Goal: Transaction & Acquisition: Subscribe to service/newsletter

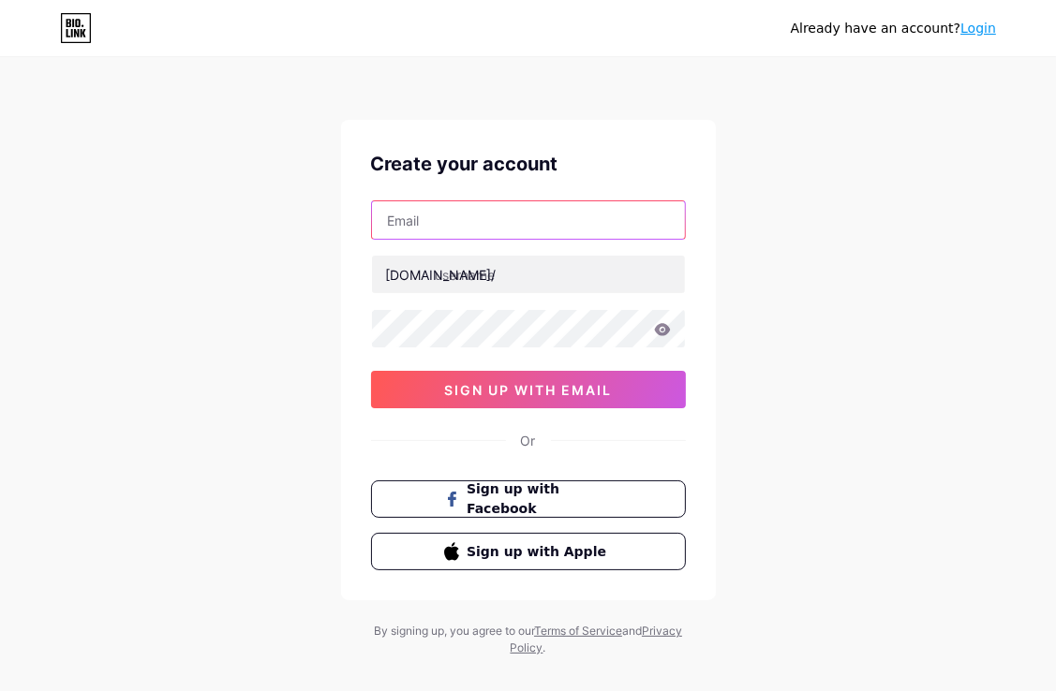
click at [471, 211] on input "text" at bounding box center [528, 219] width 313 height 37
type input "[EMAIL_ADDRESS][DOMAIN_NAME]"
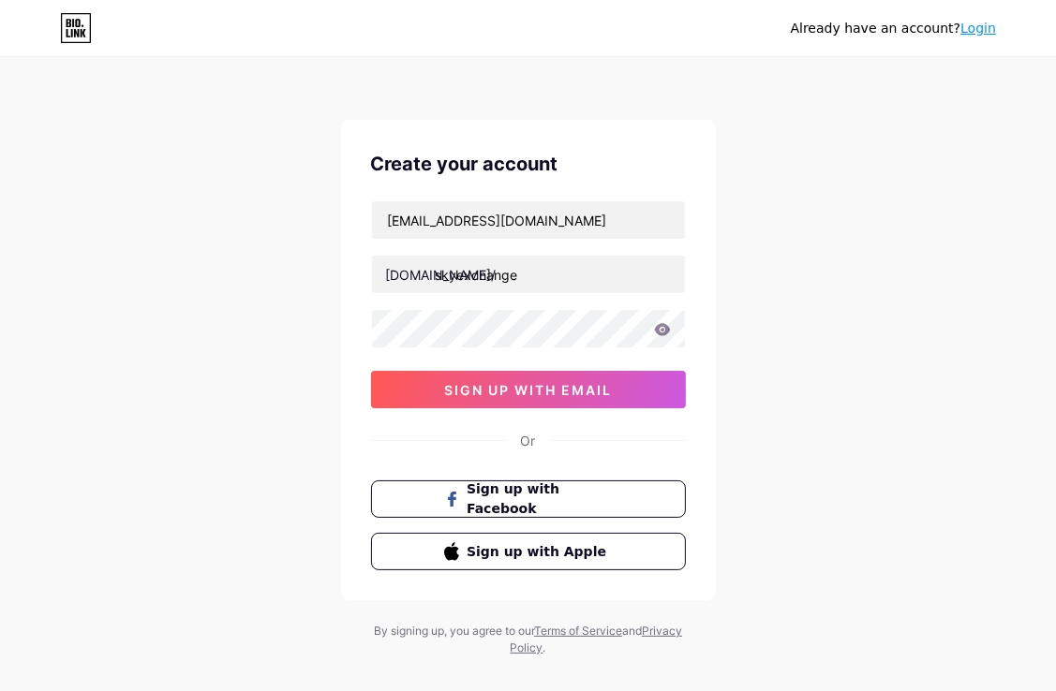
click at [449, 294] on div "[EMAIL_ADDRESS][DOMAIN_NAME] [DOMAIN_NAME]/ skyexchange 0cAFcWeA6Ai1IyKMorVH-A0…" at bounding box center [528, 304] width 315 height 208
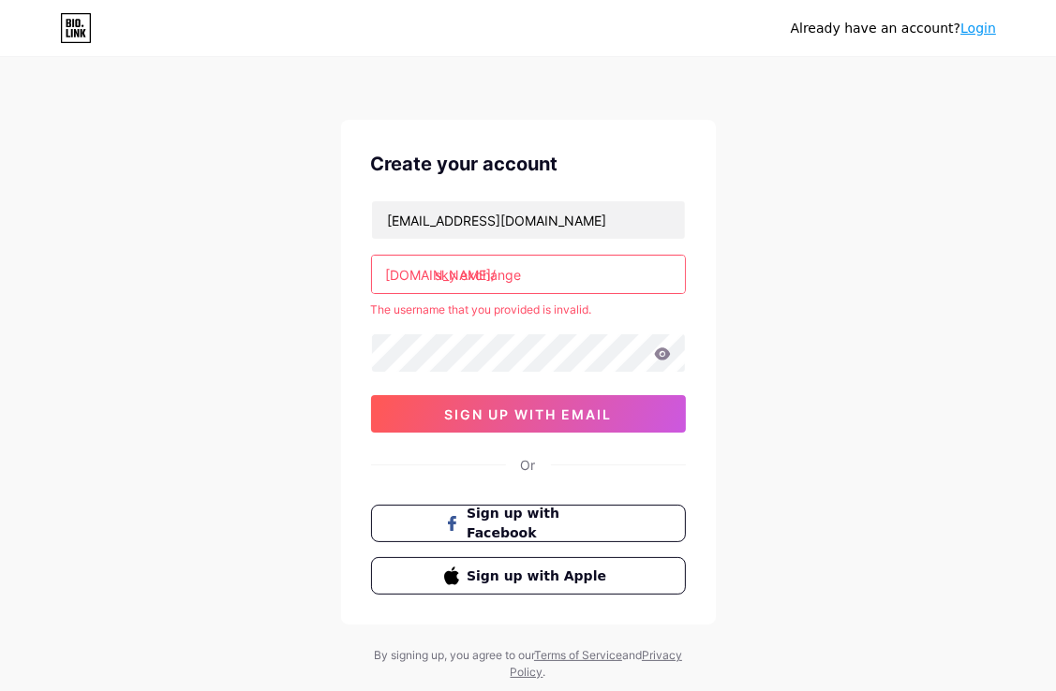
click at [449, 273] on input "sky exchange" at bounding box center [528, 274] width 313 height 37
drag, startPoint x: 461, startPoint y: 272, endPoint x: 461, endPoint y: 284, distance: 12.2
click at [461, 272] on input "sky exchange" at bounding box center [528, 274] width 313 height 37
click at [384, 375] on div "[EMAIL_ADDRESS][DOMAIN_NAME] [DOMAIN_NAME]/ sky exchange The username that you …" at bounding box center [528, 316] width 315 height 232
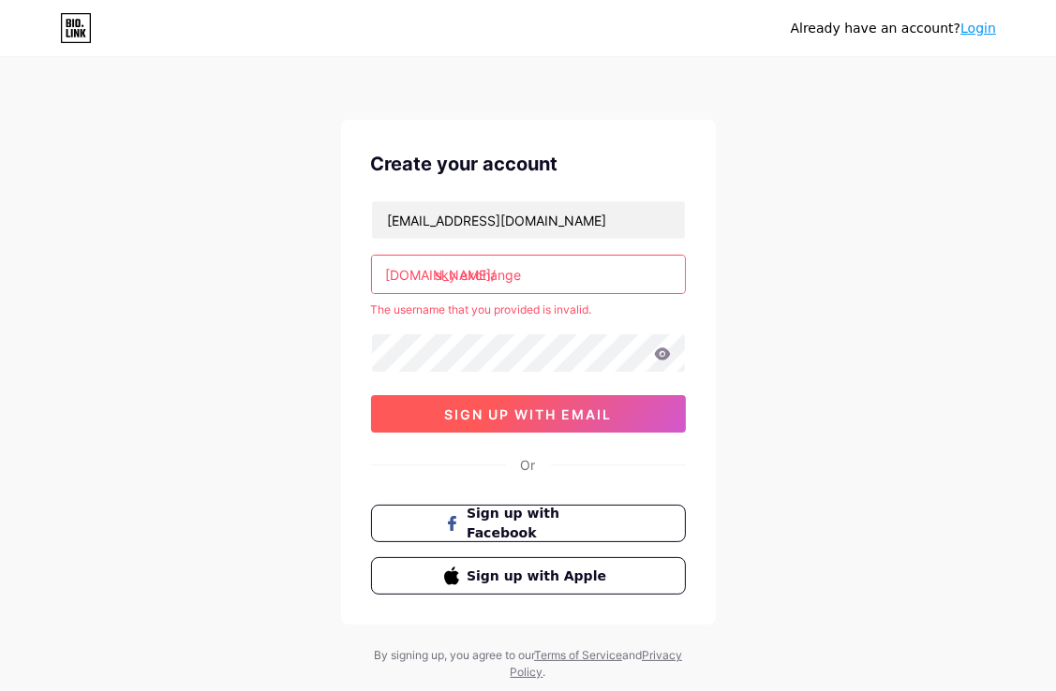
click at [397, 414] on button "sign up with email" at bounding box center [528, 413] width 315 height 37
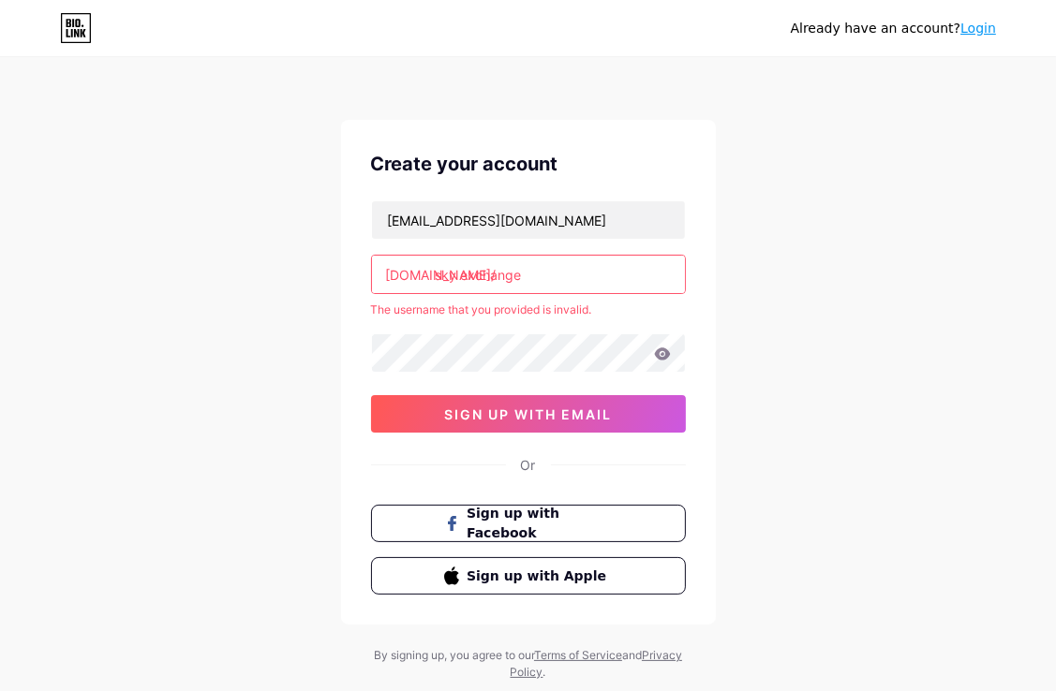
click at [459, 273] on input "sky exchange" at bounding box center [528, 274] width 313 height 37
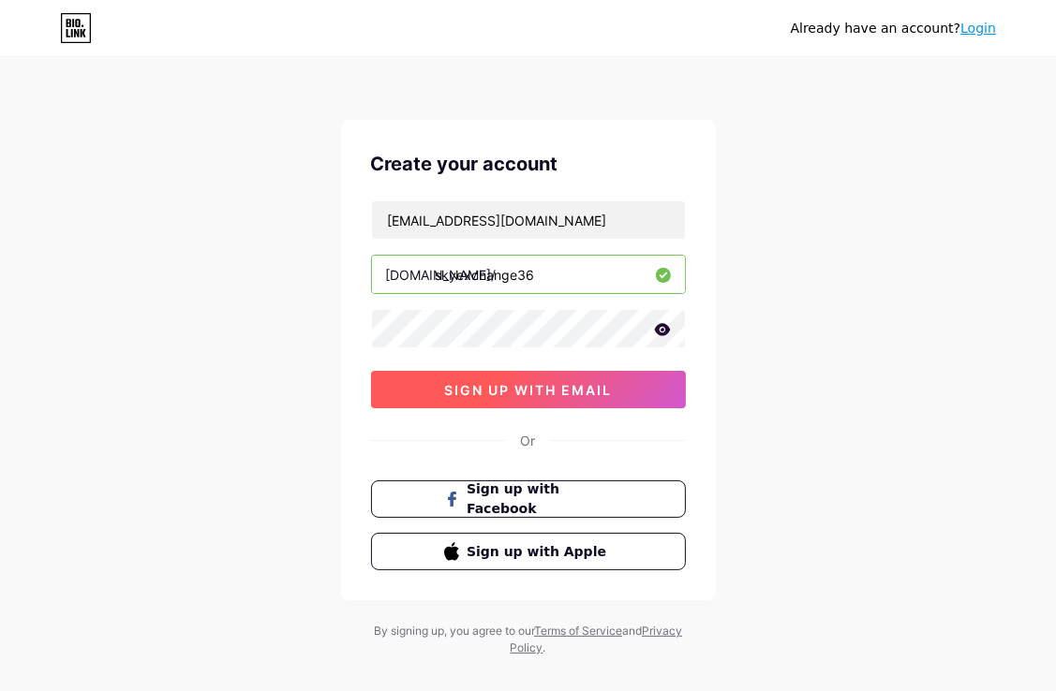
type input "skyexchange36"
click at [425, 389] on button "sign up with email" at bounding box center [528, 389] width 315 height 37
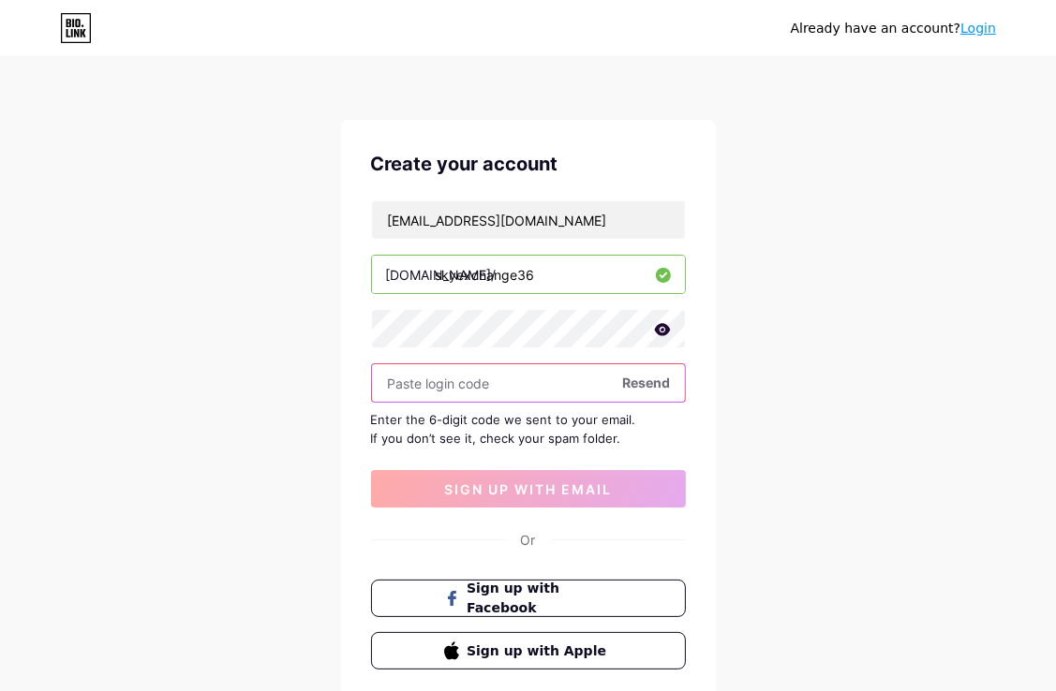
click at [408, 392] on input "text" at bounding box center [528, 382] width 313 height 37
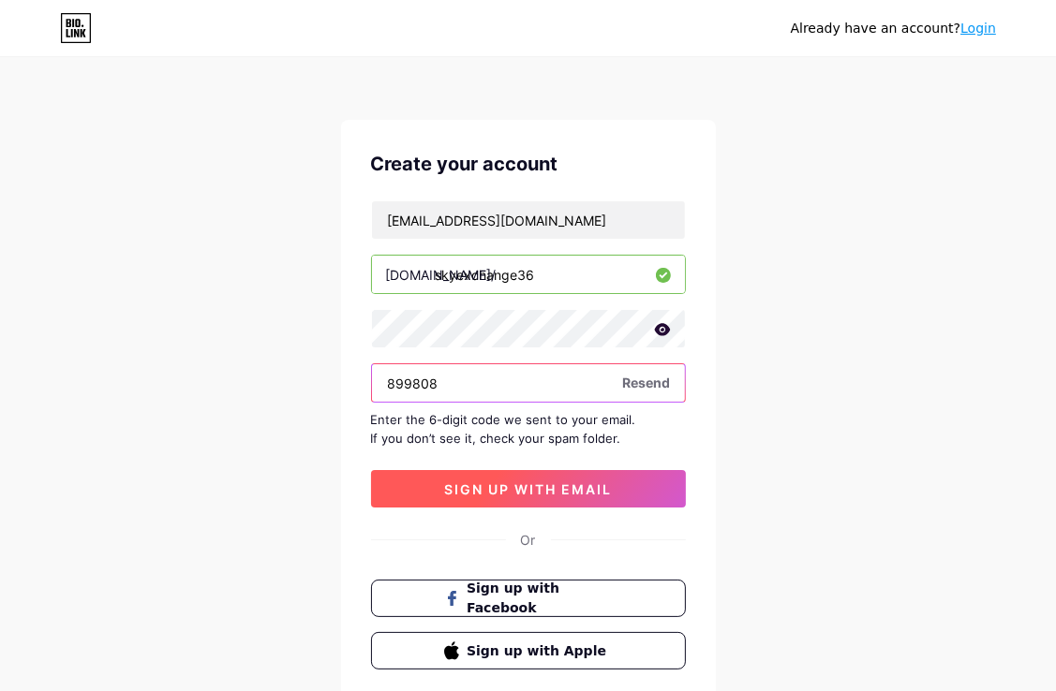
type input "899808"
click at [531, 489] on span "sign up with email" at bounding box center [528, 489] width 168 height 16
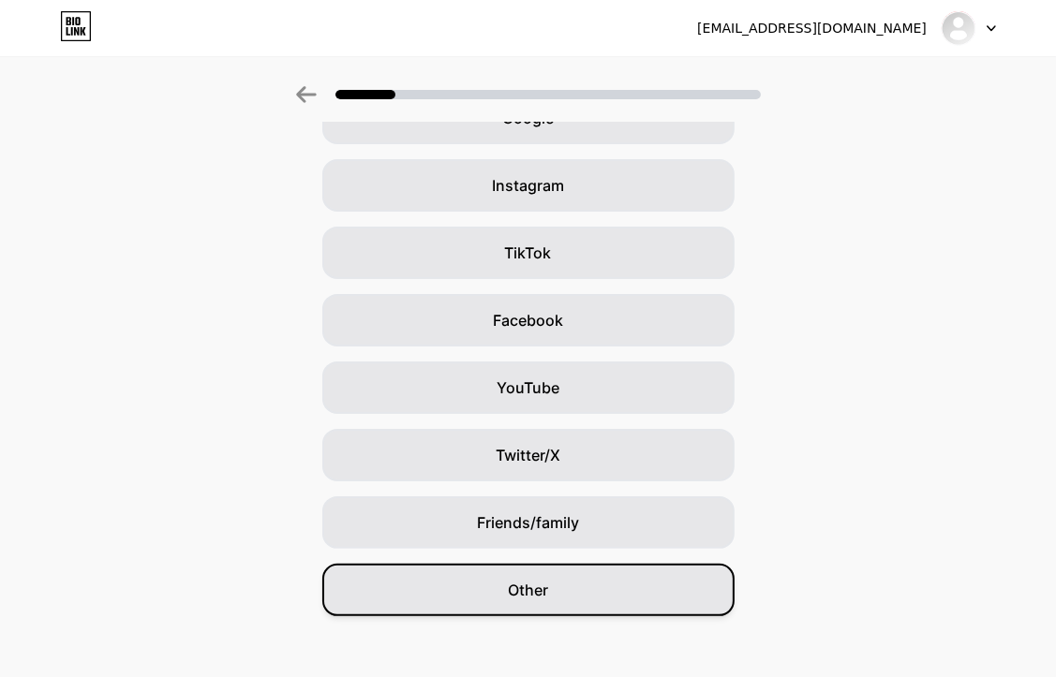
scroll to position [130, 0]
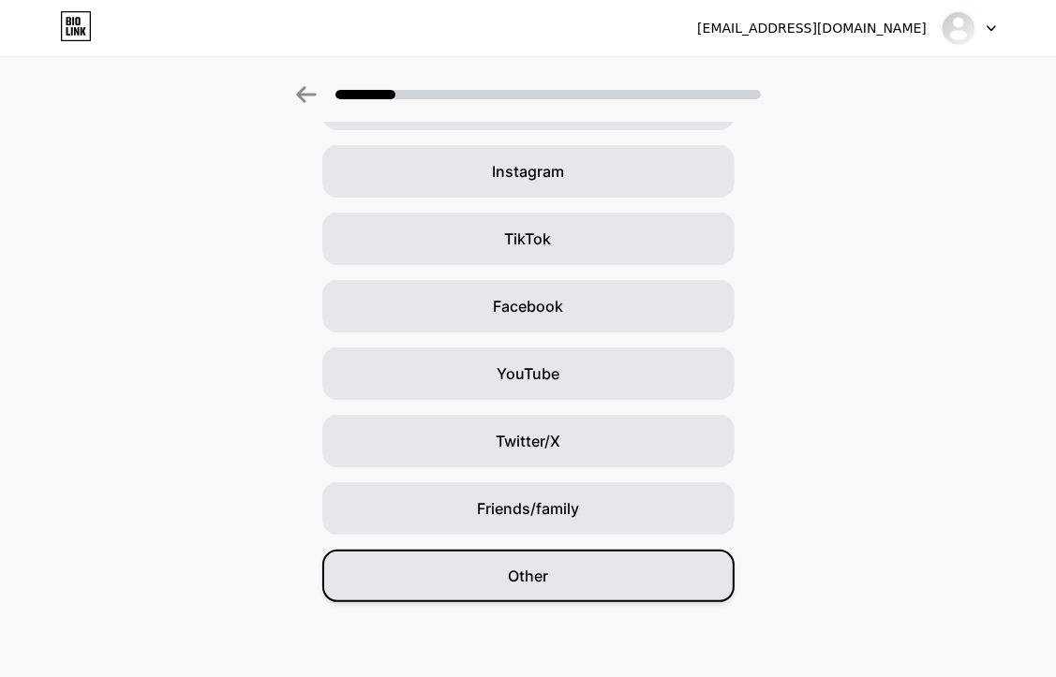
click at [502, 578] on div "Other" at bounding box center [528, 576] width 412 height 52
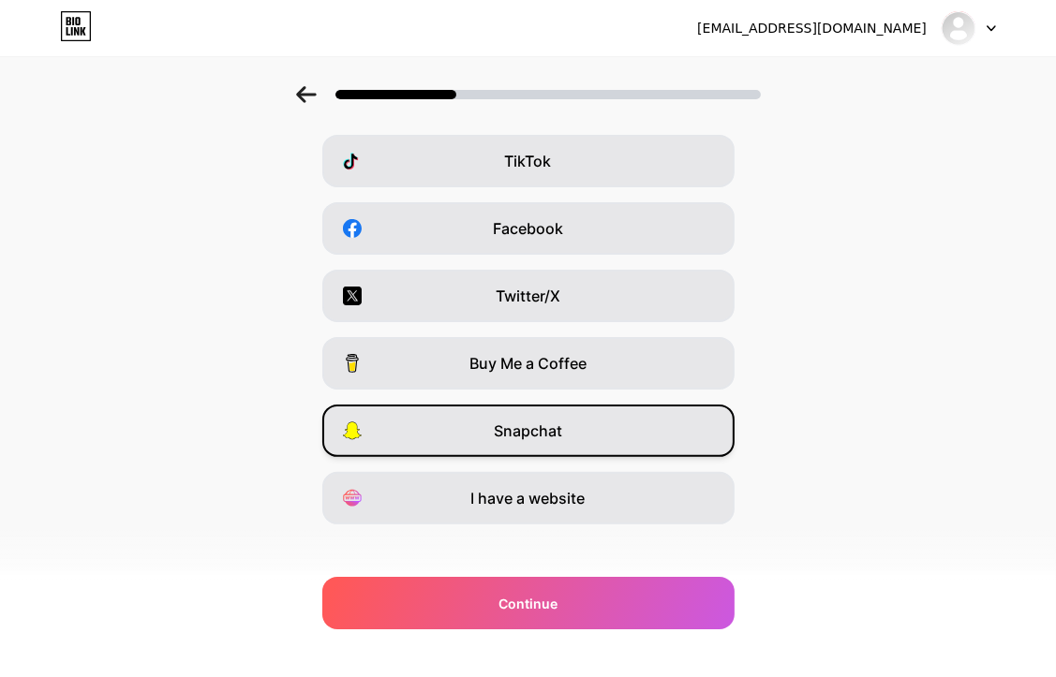
scroll to position [224, 0]
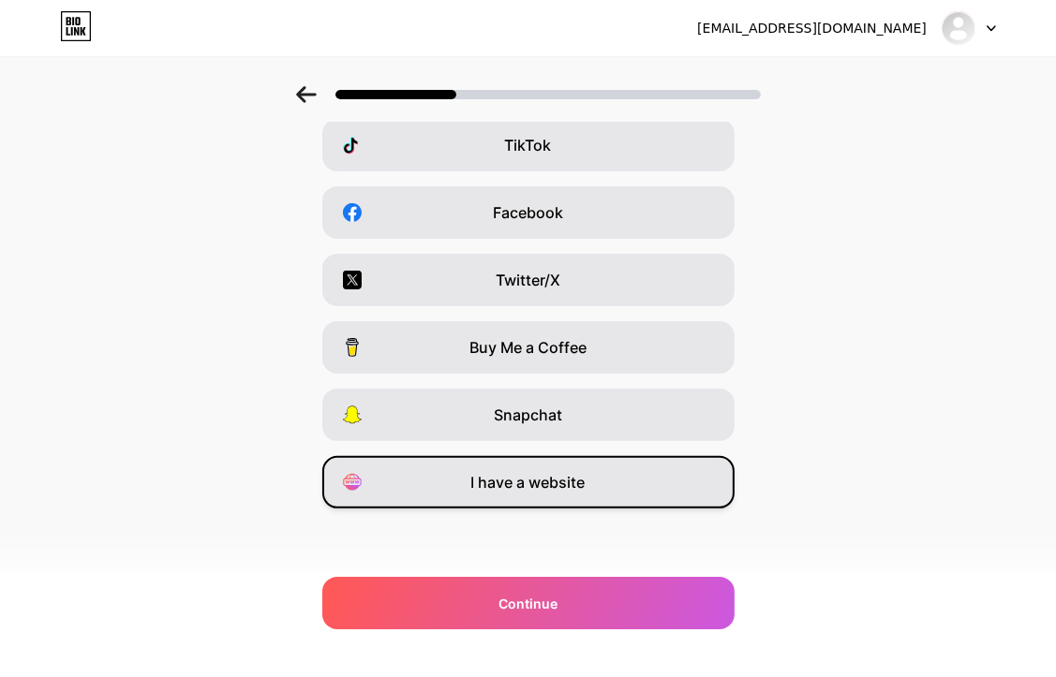
click at [525, 488] on span "I have a website" at bounding box center [528, 482] width 114 height 22
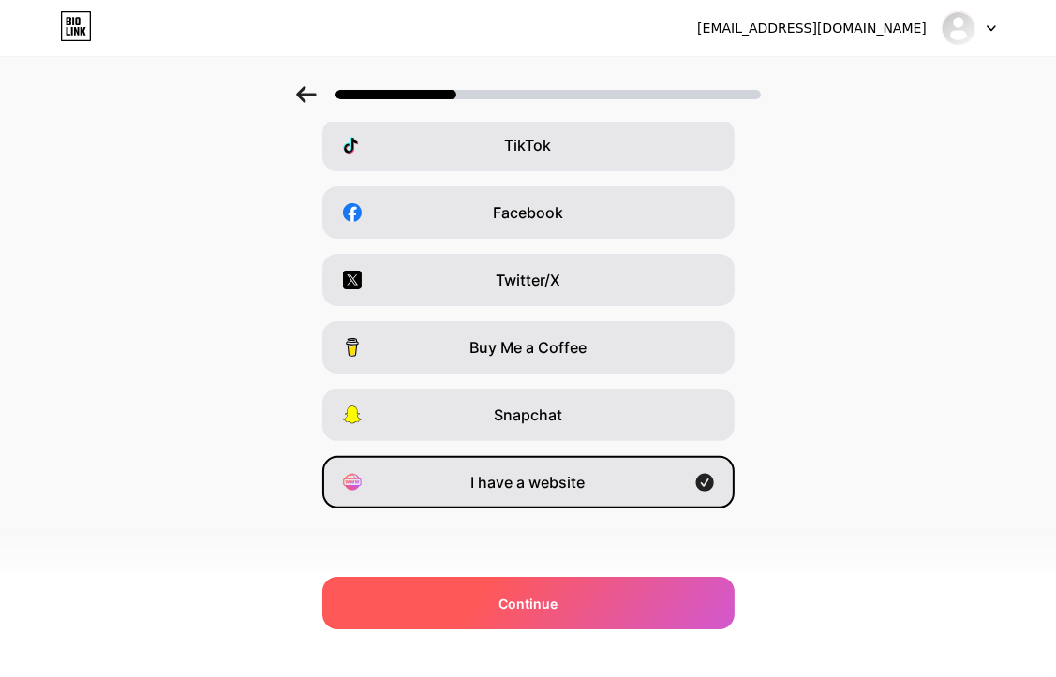
click at [518, 604] on span "Continue" at bounding box center [527, 604] width 59 height 20
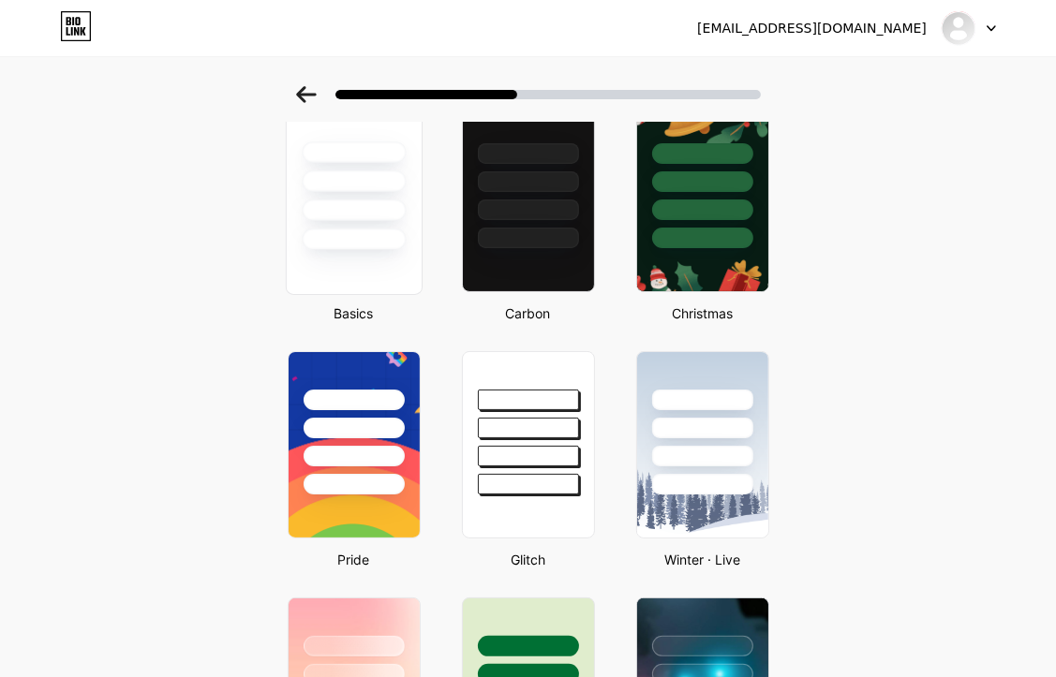
scroll to position [0, 0]
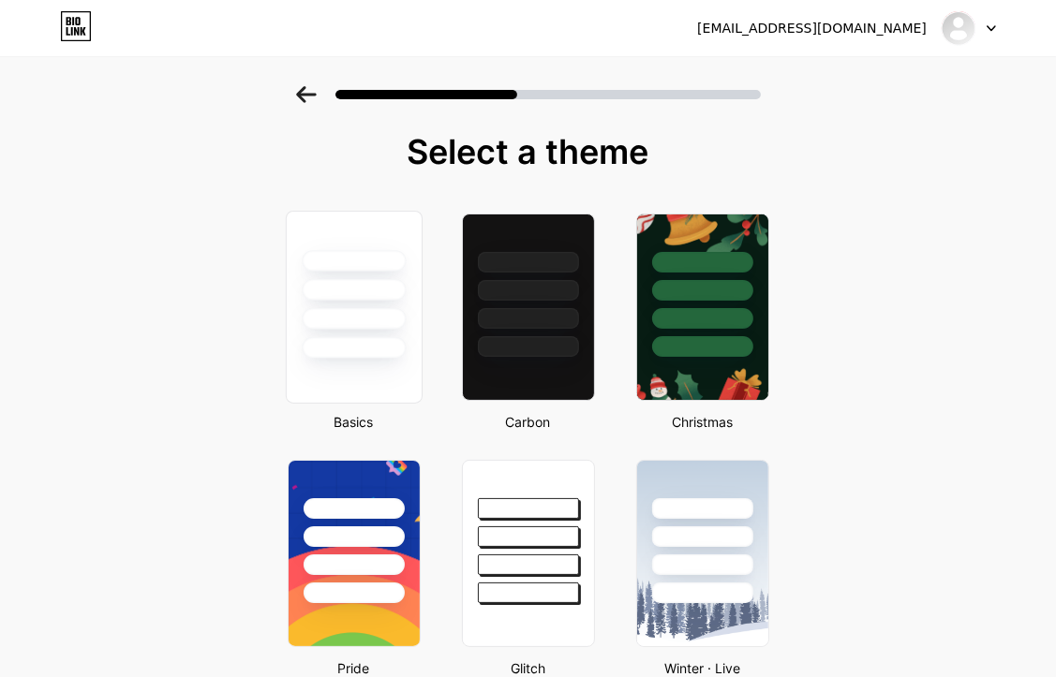
click at [390, 284] on div at bounding box center [354, 290] width 104 height 22
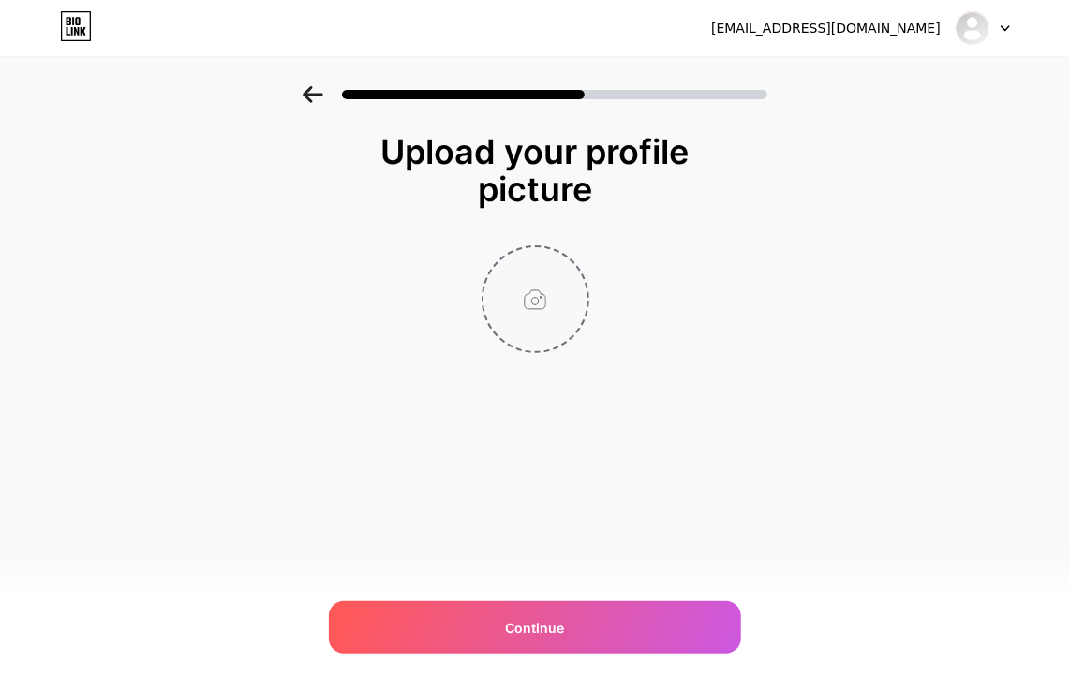
click at [547, 295] on input "file" at bounding box center [535, 299] width 104 height 104
type input "C:\fakepath\skyexchange 6.webp"
click at [511, 593] on div "[EMAIL_ADDRESS][DOMAIN_NAME] Logout Link Copied Upload your profile picture Con…" at bounding box center [535, 345] width 1070 height 691
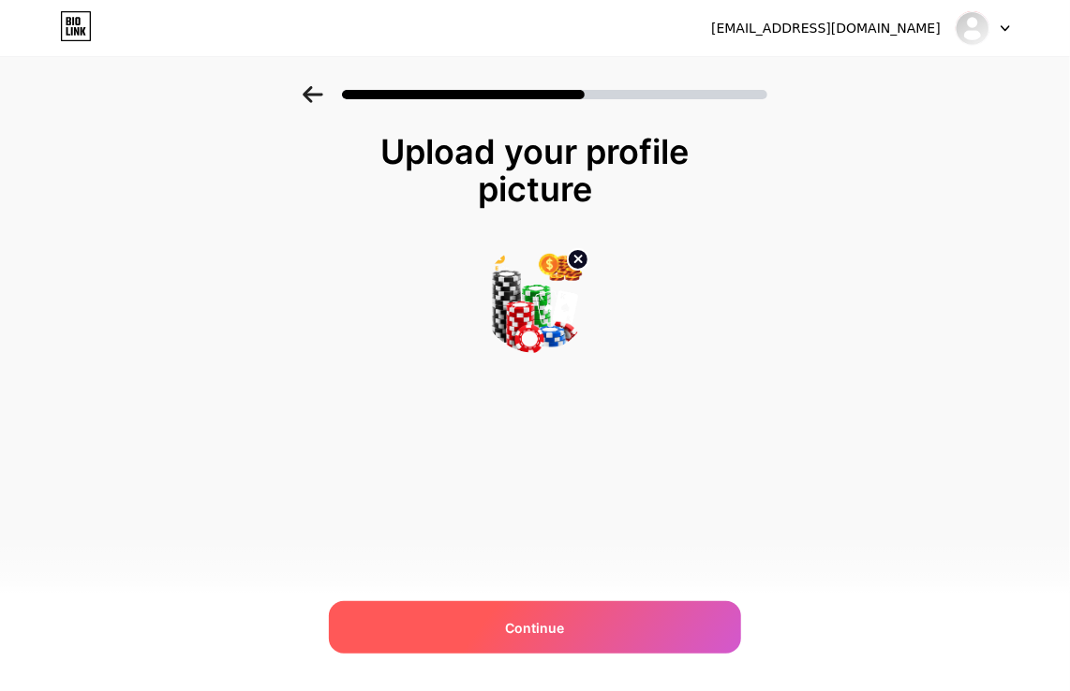
click at [482, 628] on div "Continue" at bounding box center [535, 627] width 412 height 52
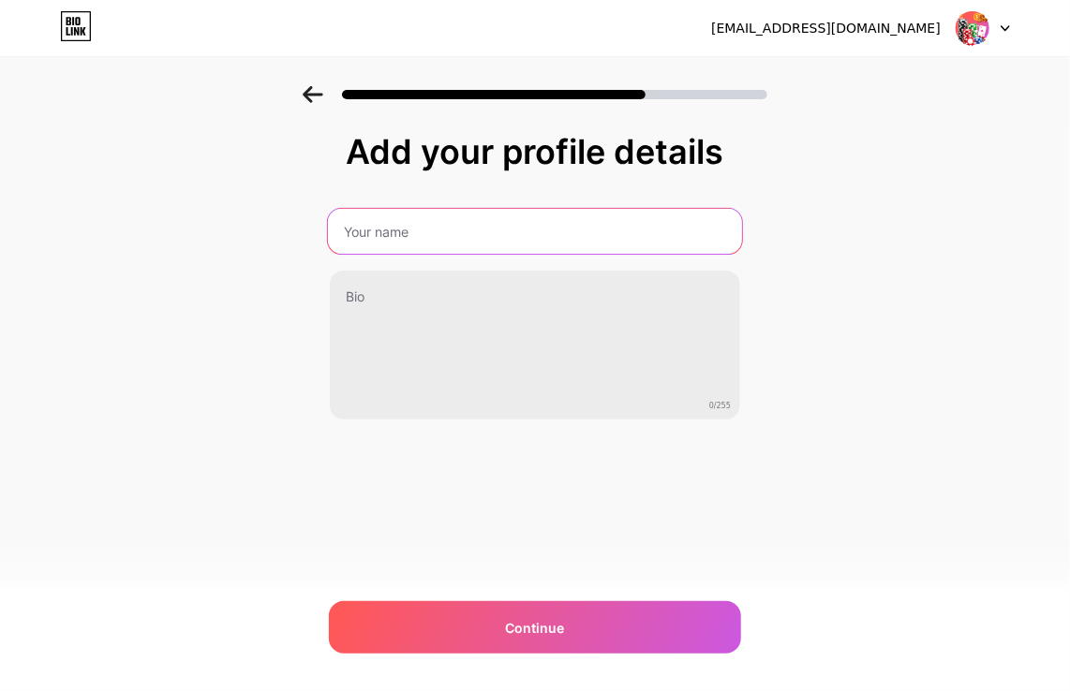
click at [450, 225] on input "text" at bounding box center [535, 231] width 414 height 45
click at [456, 230] on input "Skyexchange36" at bounding box center [535, 231] width 414 height 45
click at [457, 230] on input "Skyexchange36" at bounding box center [535, 231] width 414 height 45
click at [476, 238] on input "Skyexchange36" at bounding box center [535, 231] width 414 height 45
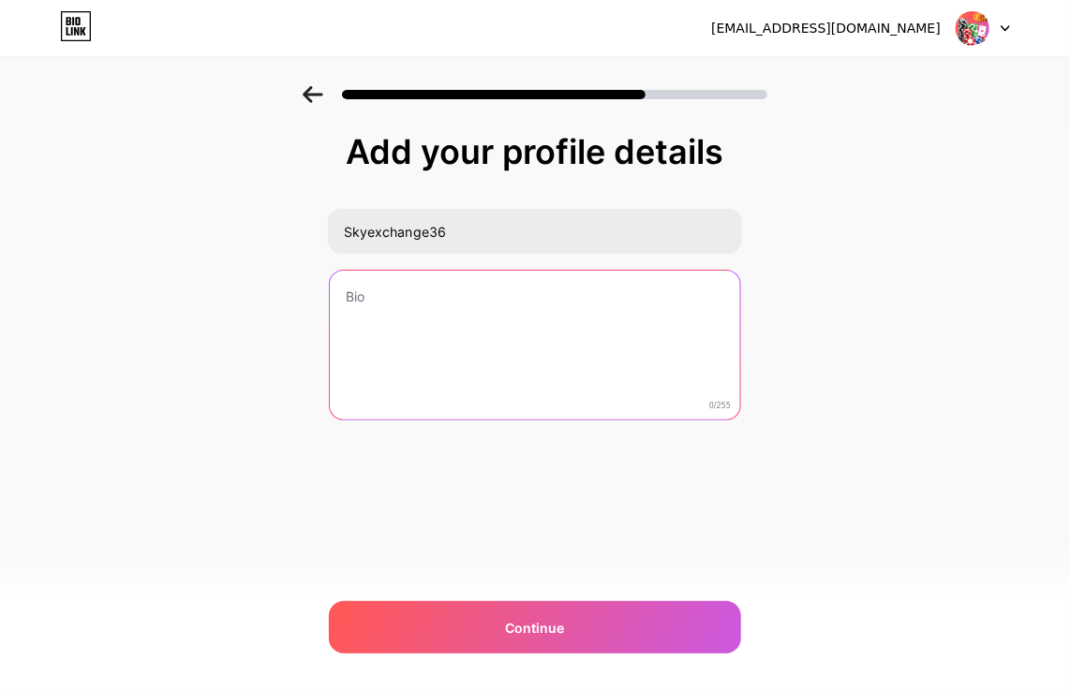
click at [337, 294] on textarea at bounding box center [535, 346] width 410 height 151
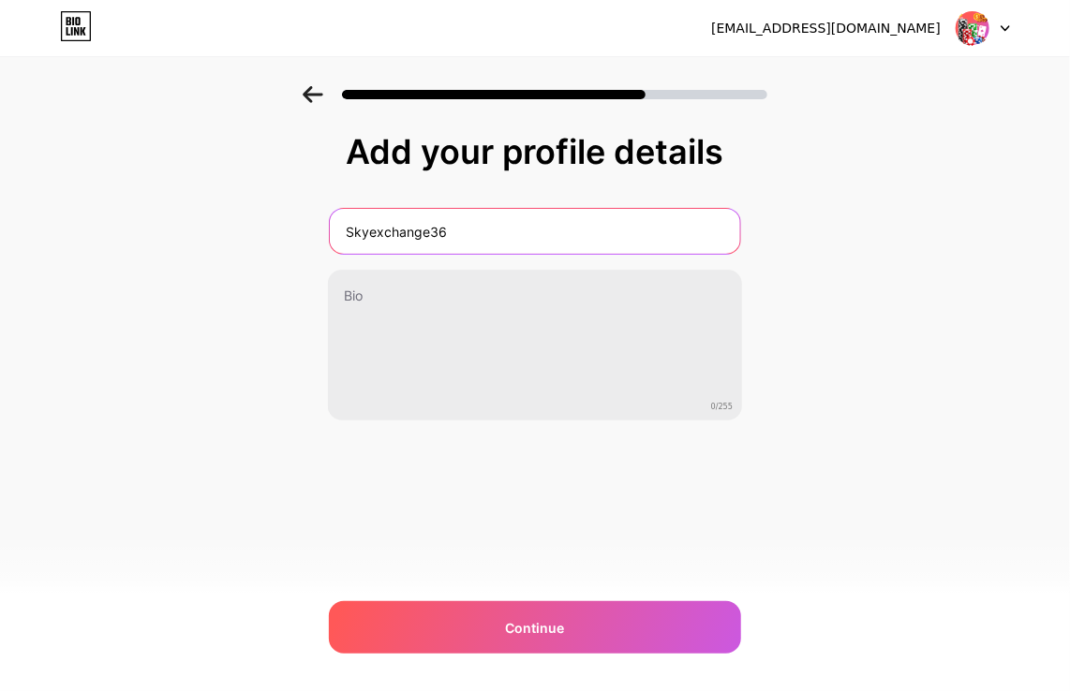
click at [456, 229] on input "Skyexchange36" at bounding box center [535, 231] width 410 height 45
type input "skyexchange"
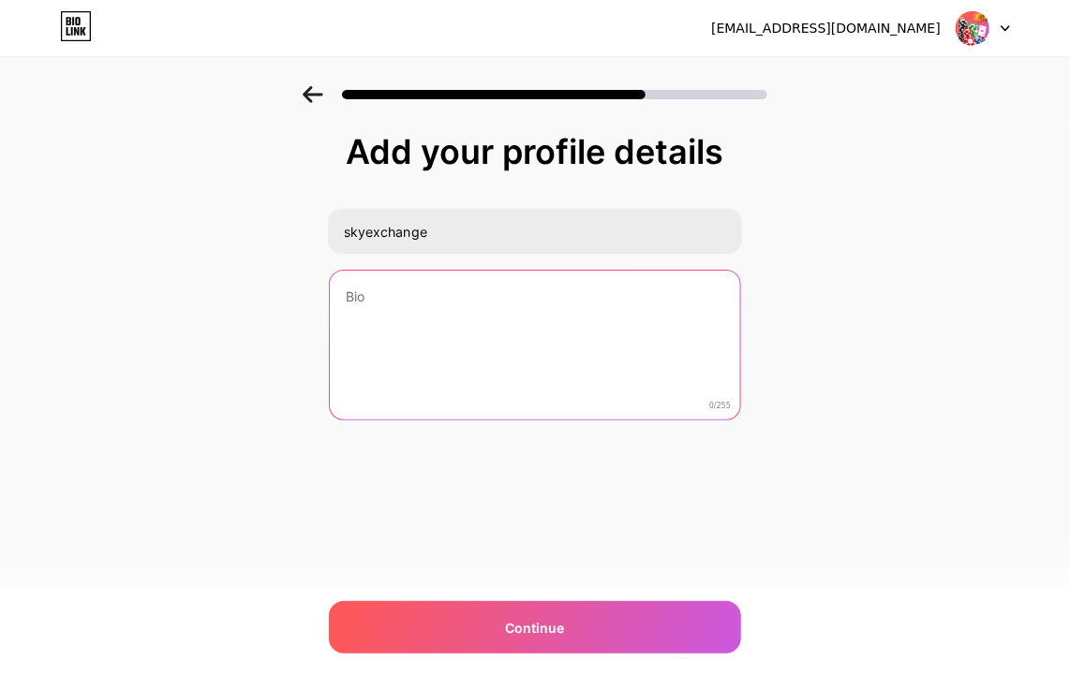
click at [370, 324] on textarea at bounding box center [535, 346] width 410 height 151
click at [587, 320] on textarea at bounding box center [535, 346] width 410 height 151
paste textarea "Your Skyexchange login ID is the key to a world of sports betting and casino fu…"
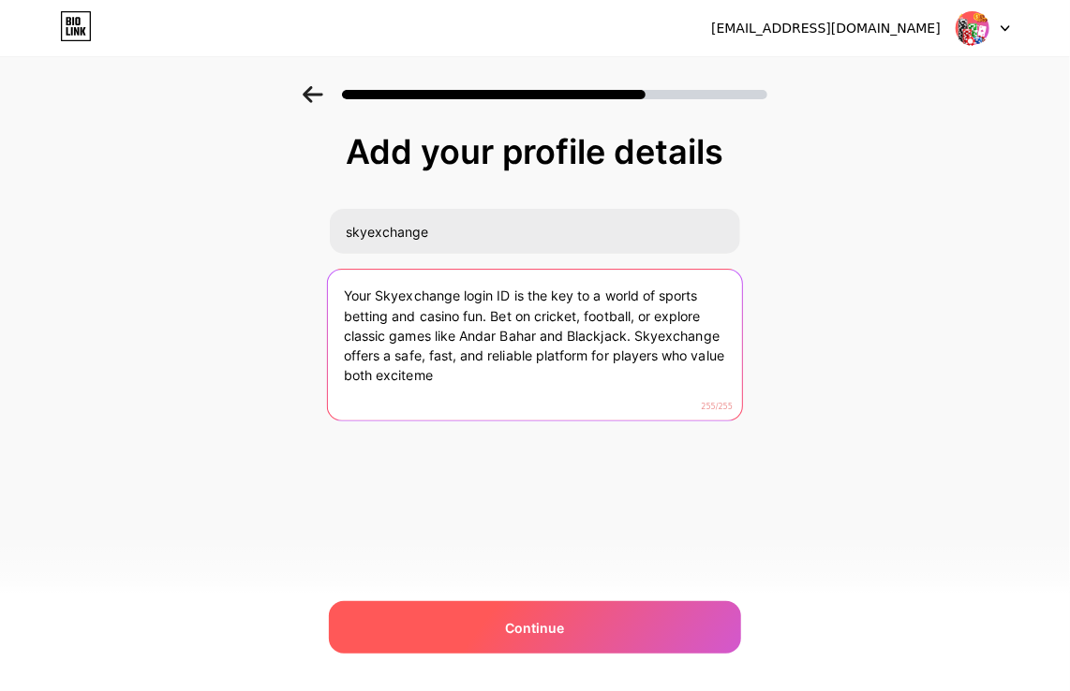
type textarea "Your Skyexchange login ID is the key to a world of sports betting and casino fu…"
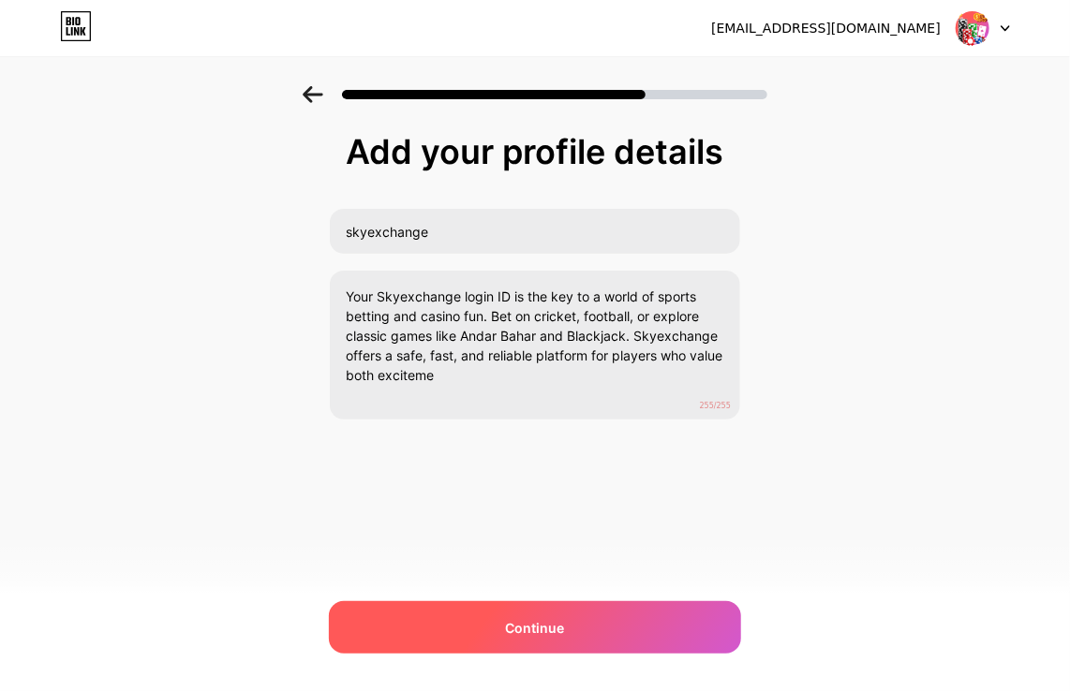
click at [404, 603] on div "Continue" at bounding box center [535, 627] width 412 height 52
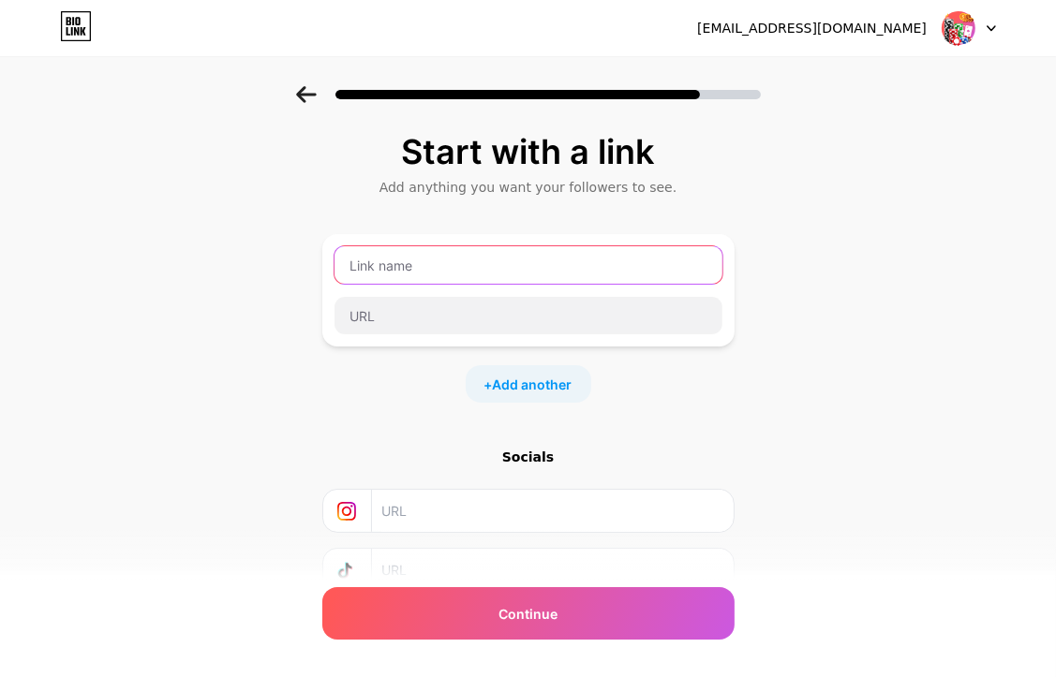
click at [423, 269] on input "text" at bounding box center [528, 264] width 388 height 37
type input "sky xchange"
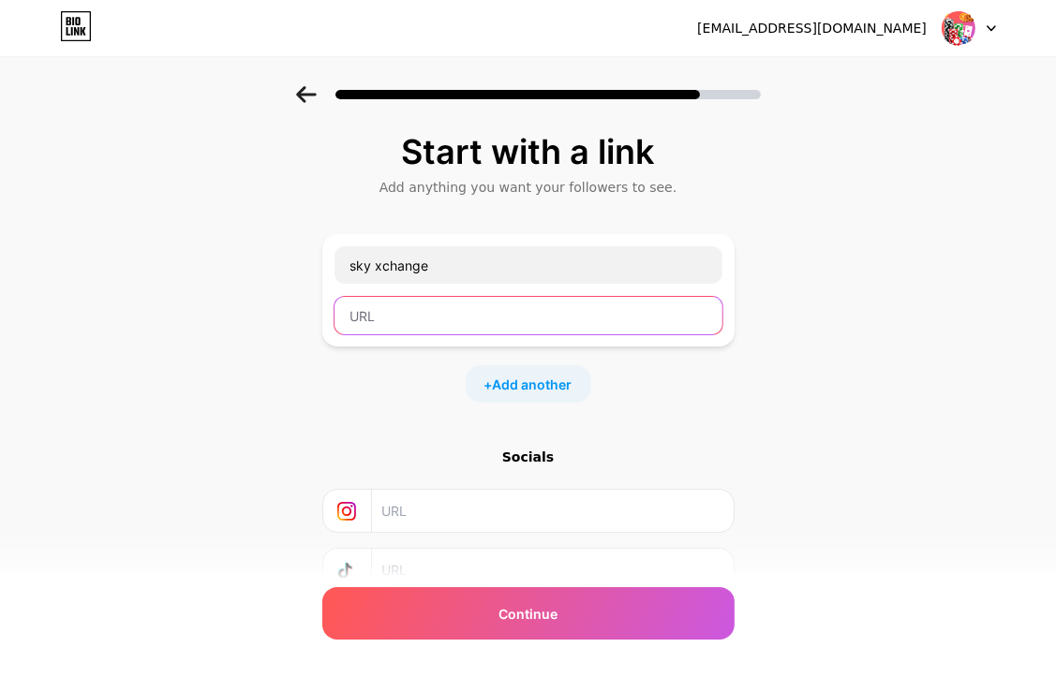
click at [408, 308] on input "text" at bounding box center [528, 315] width 388 height 37
paste input "[URL][DOMAIN_NAME]"
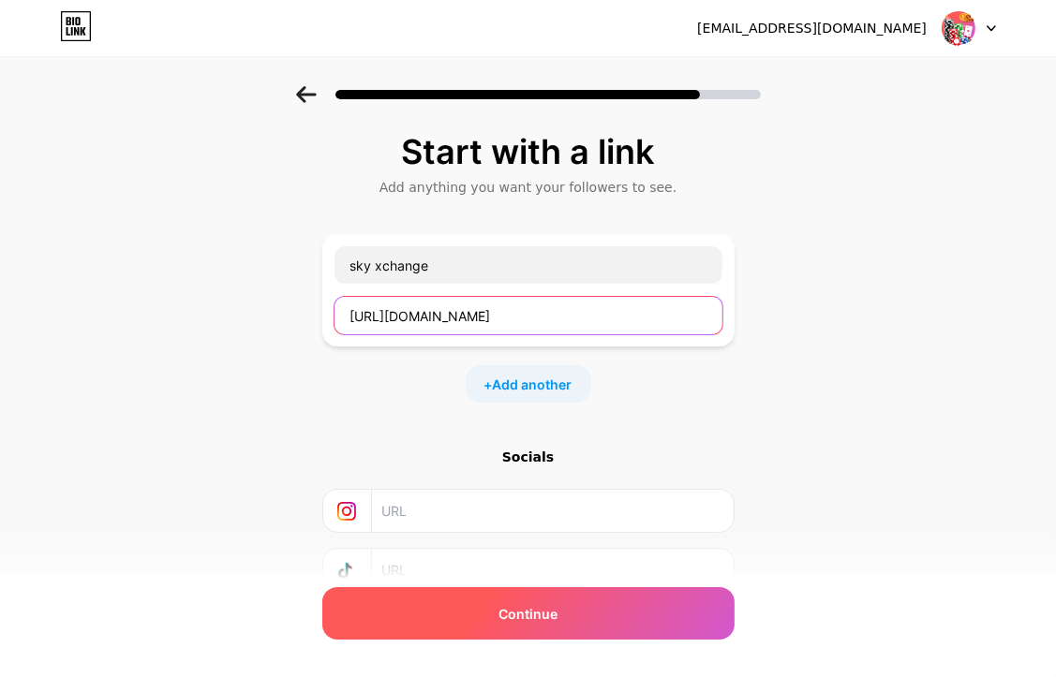
type input "[URL][DOMAIN_NAME]"
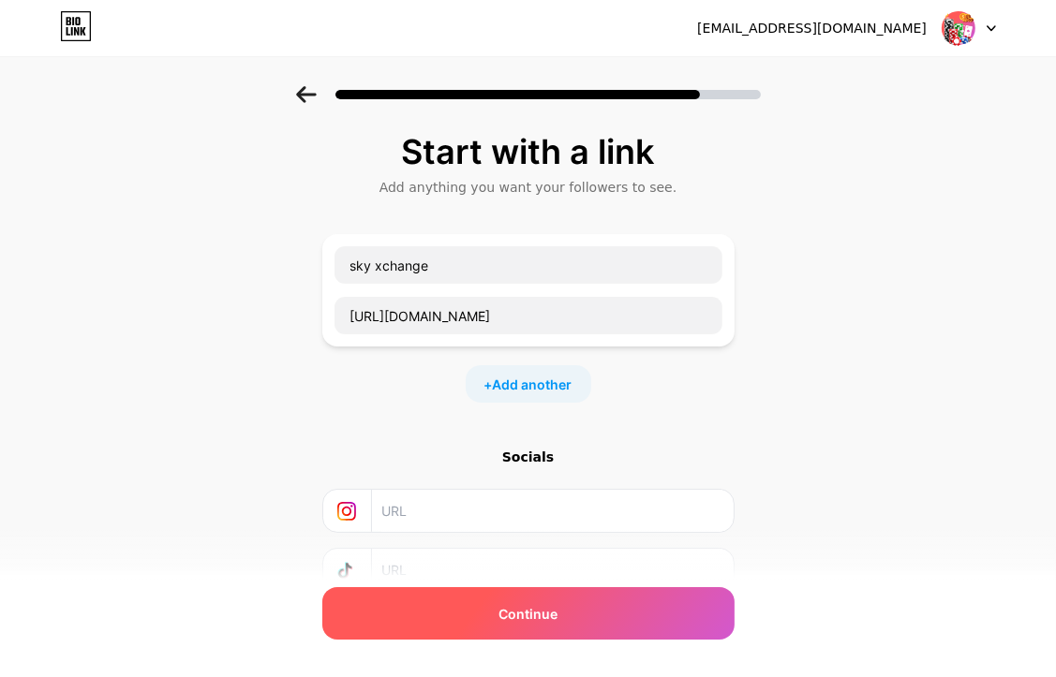
click at [457, 612] on div "Continue" at bounding box center [528, 613] width 412 height 52
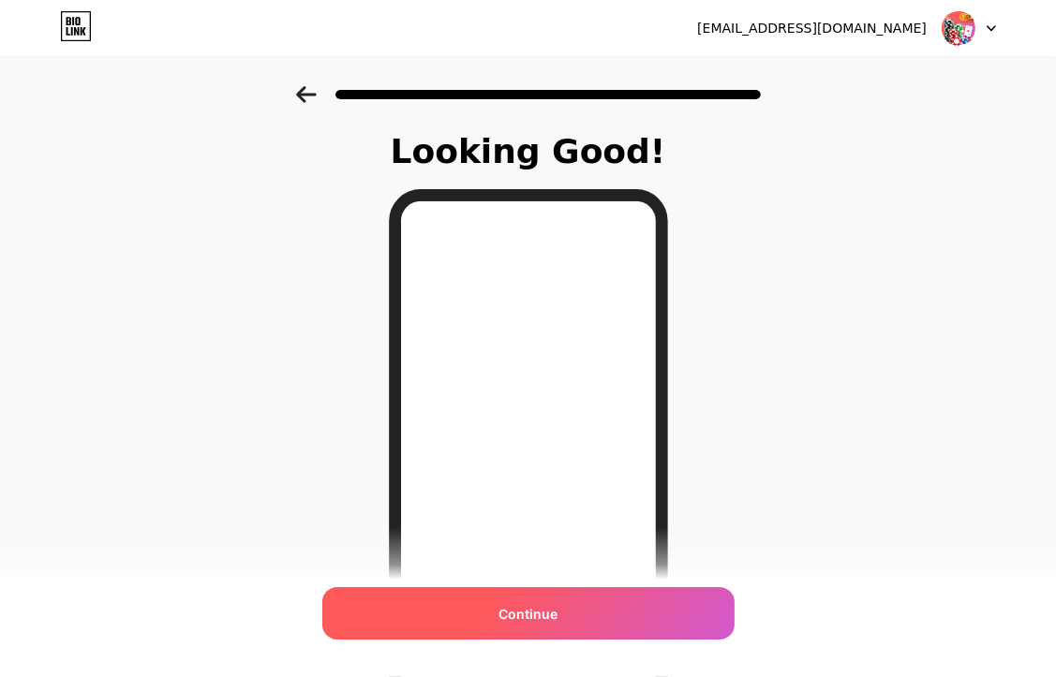
click at [483, 601] on div "Continue" at bounding box center [528, 613] width 412 height 52
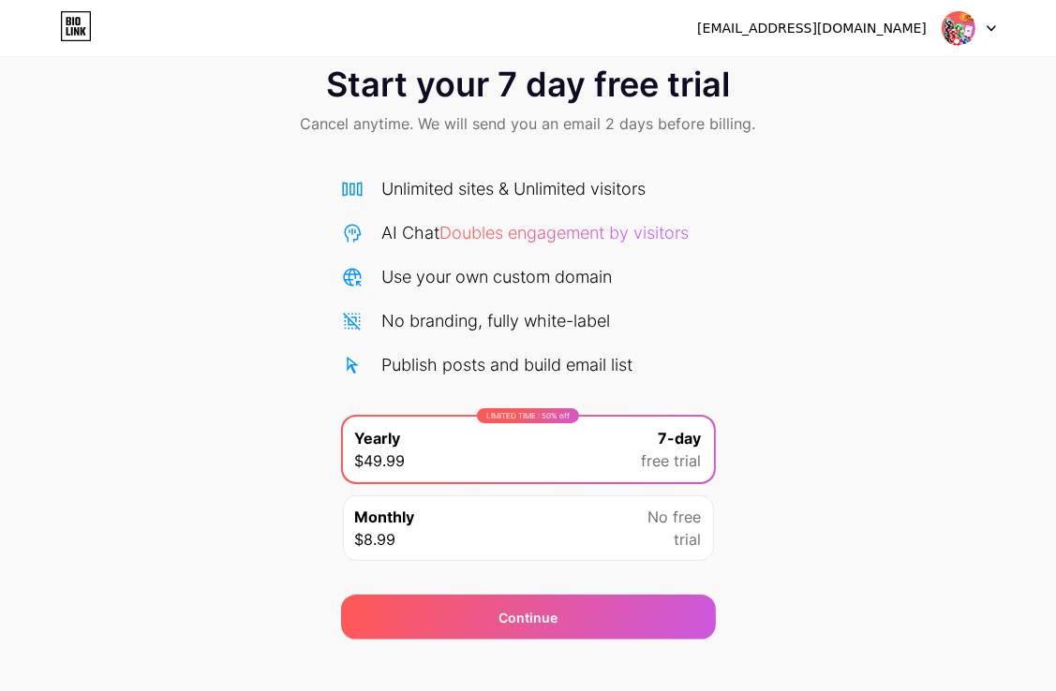
scroll to position [61, 0]
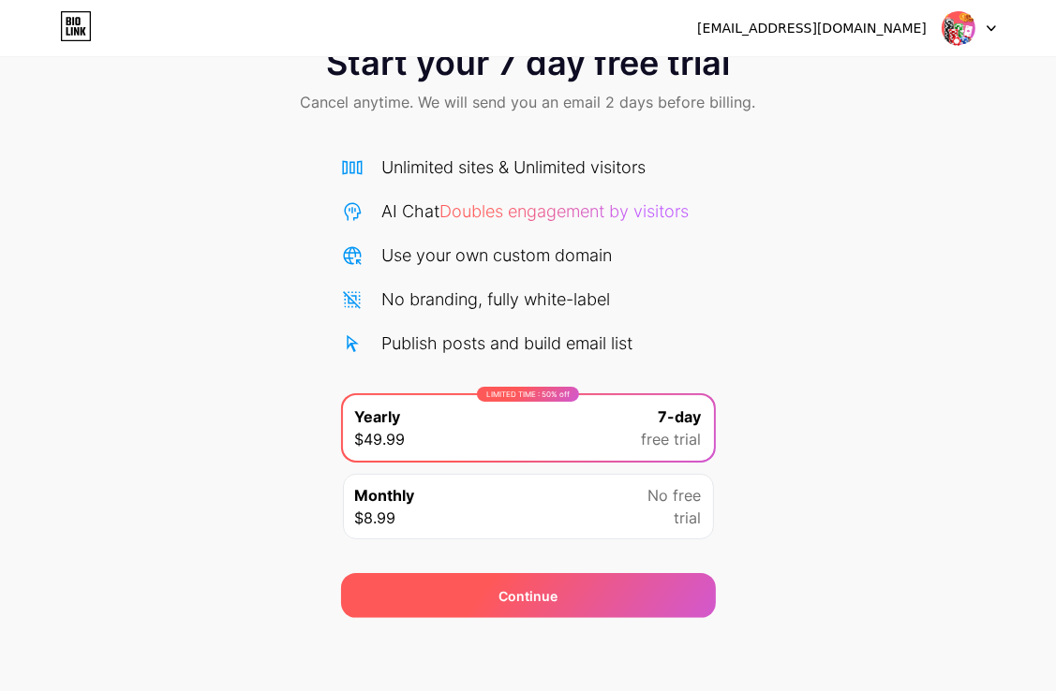
click at [516, 601] on div "Continue" at bounding box center [527, 596] width 59 height 20
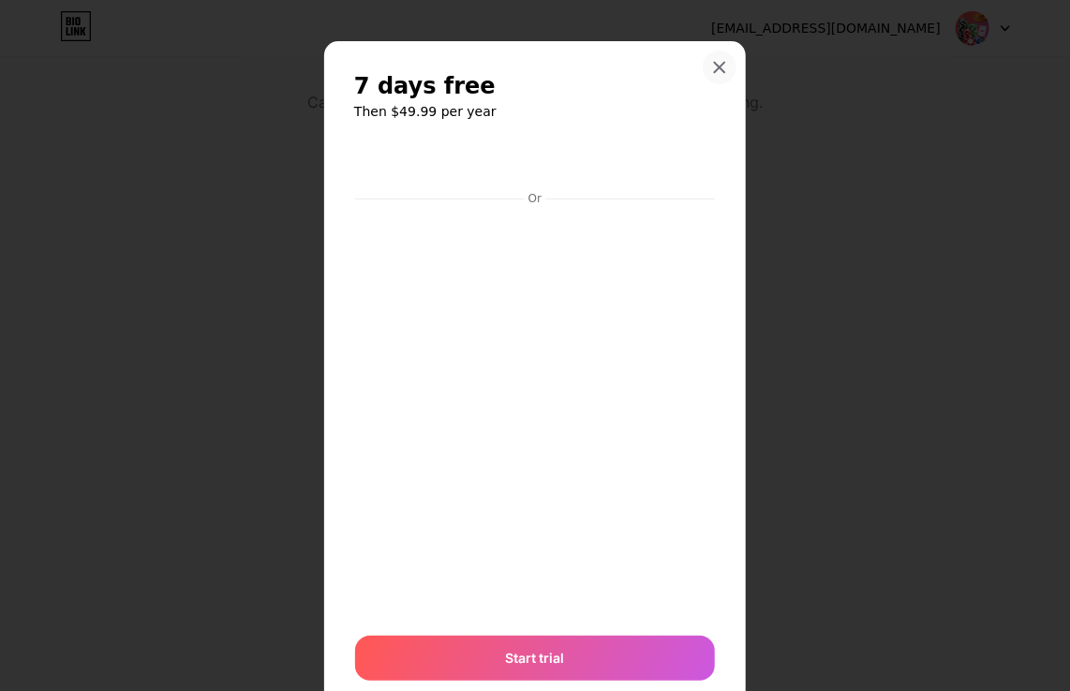
click at [709, 57] on div at bounding box center [719, 68] width 34 height 34
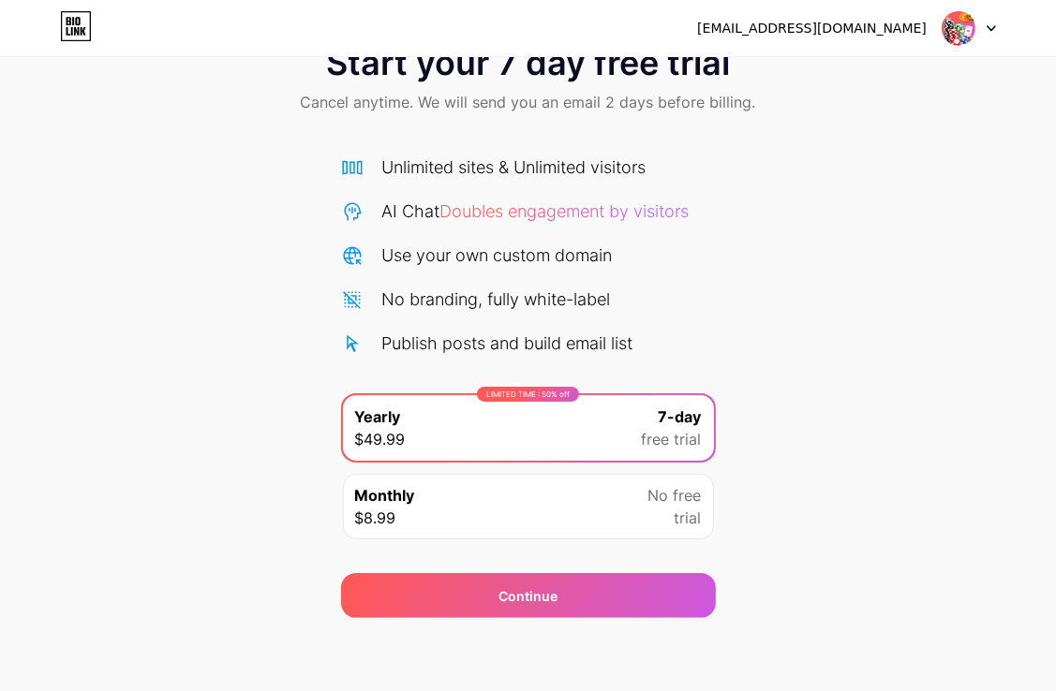
click at [980, 24] on div at bounding box center [968, 28] width 54 height 34
click at [944, 23] on img at bounding box center [958, 28] width 36 height 36
click at [956, 22] on img at bounding box center [958, 28] width 36 height 36
drag, startPoint x: 988, startPoint y: 7, endPoint x: 984, endPoint y: 26, distance: 19.1
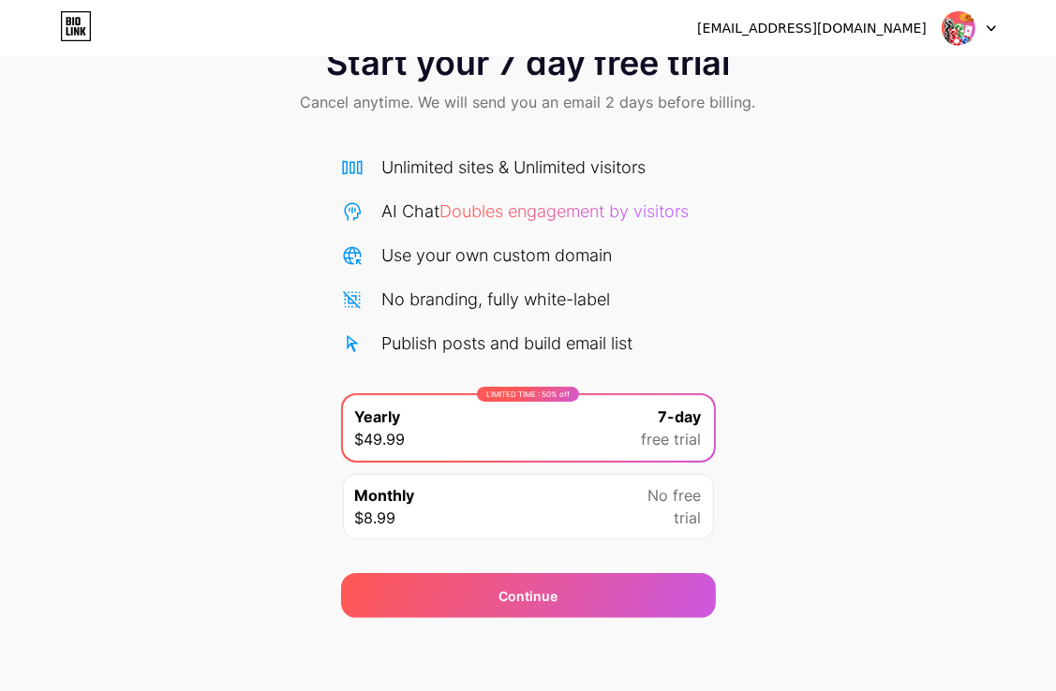
click at [989, 12] on div "[EMAIL_ADDRESS][DOMAIN_NAME] Logout" at bounding box center [528, 28] width 1056 height 56
click at [984, 26] on div at bounding box center [968, 28] width 54 height 34
click at [986, 23] on div at bounding box center [968, 28] width 54 height 34
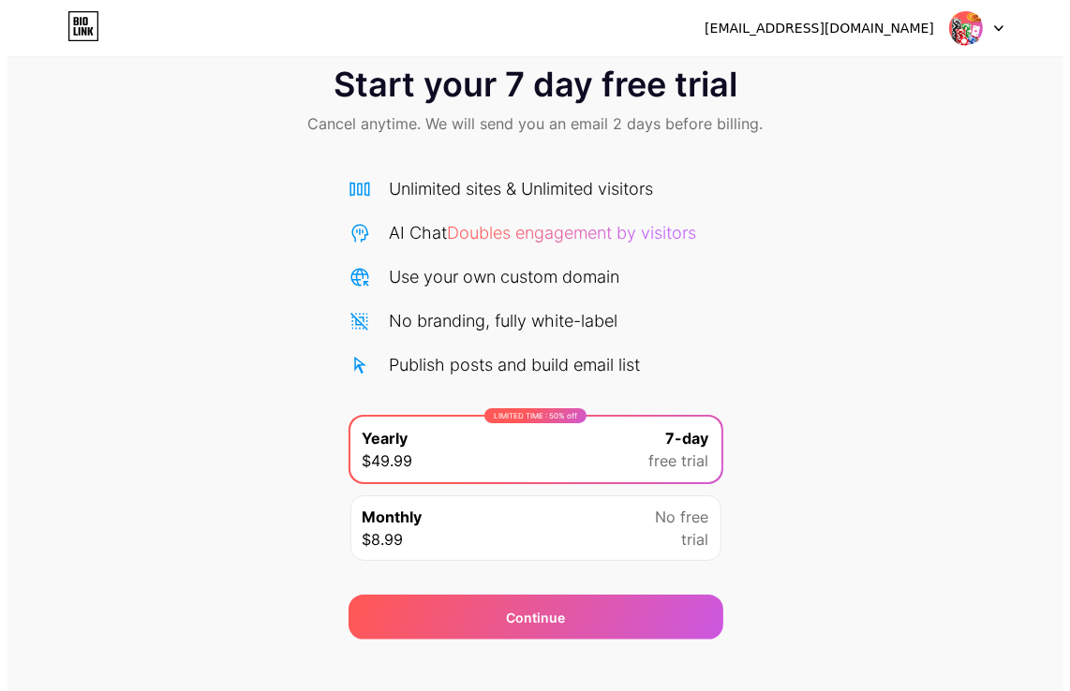
scroll to position [61, 0]
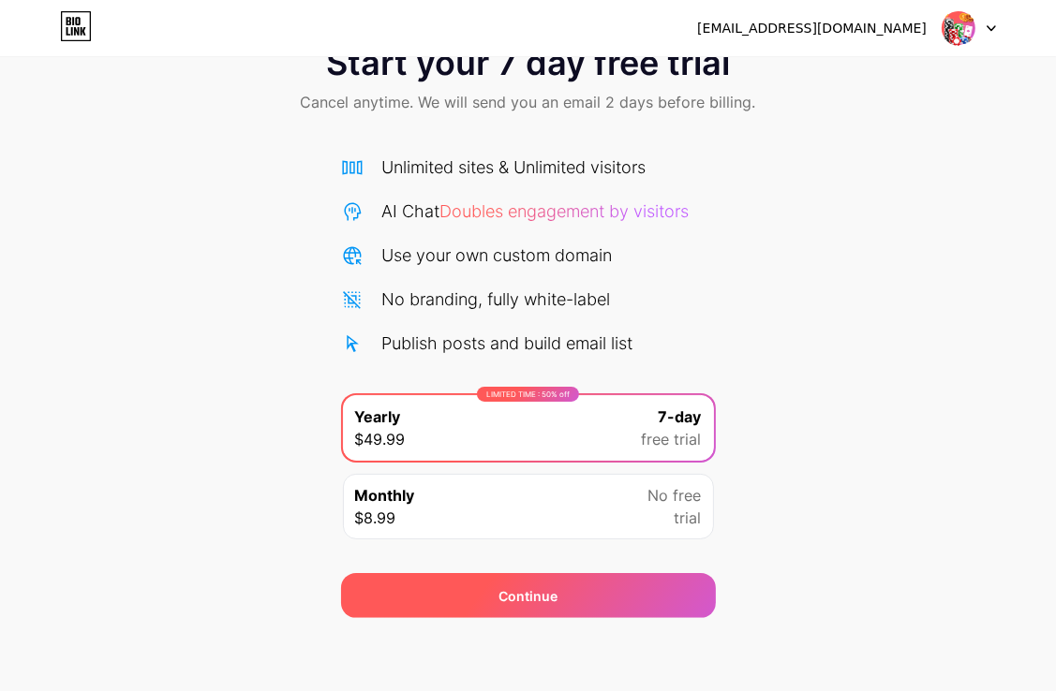
click at [468, 582] on div "Continue" at bounding box center [528, 595] width 375 height 45
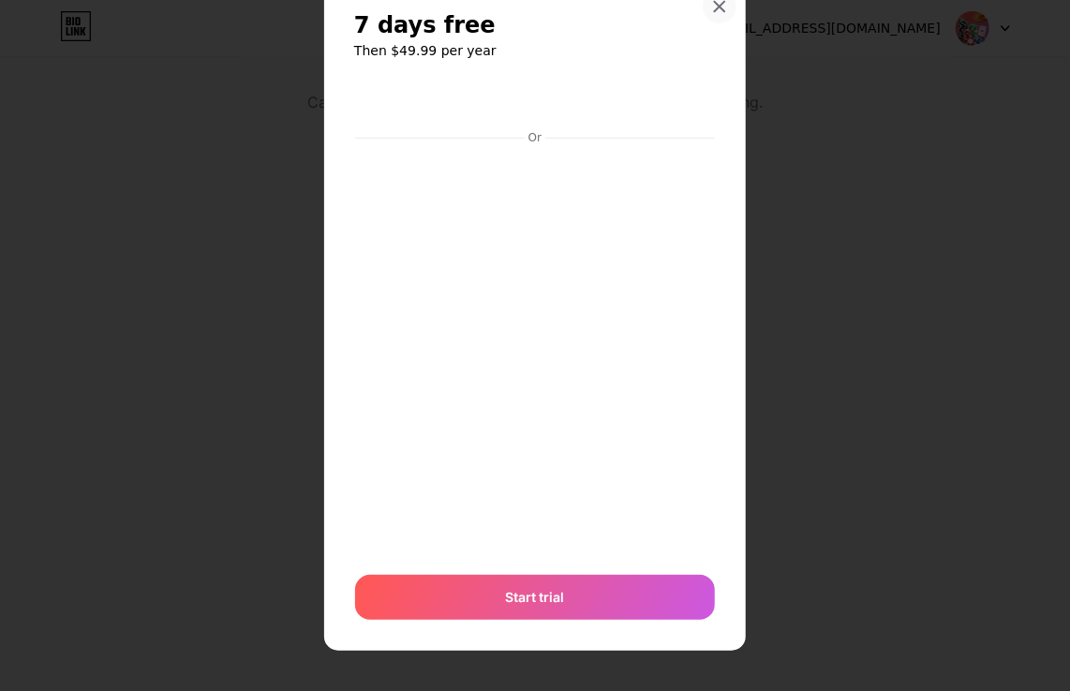
click at [718, 4] on icon at bounding box center [719, 6] width 15 height 15
